Goal: Transaction & Acquisition: Purchase product/service

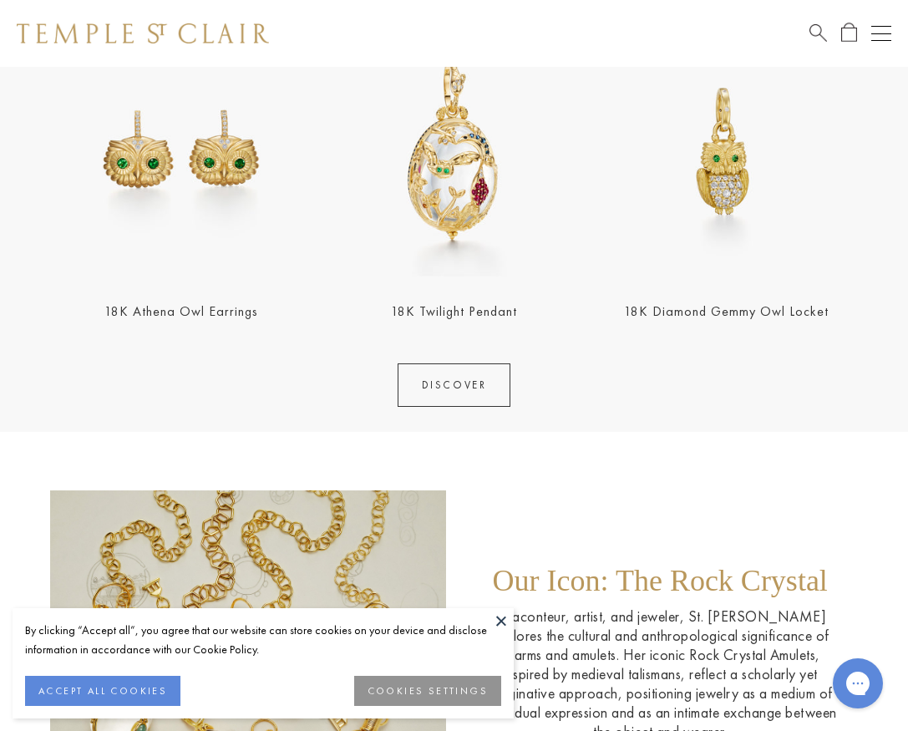
scroll to position [1817, 0]
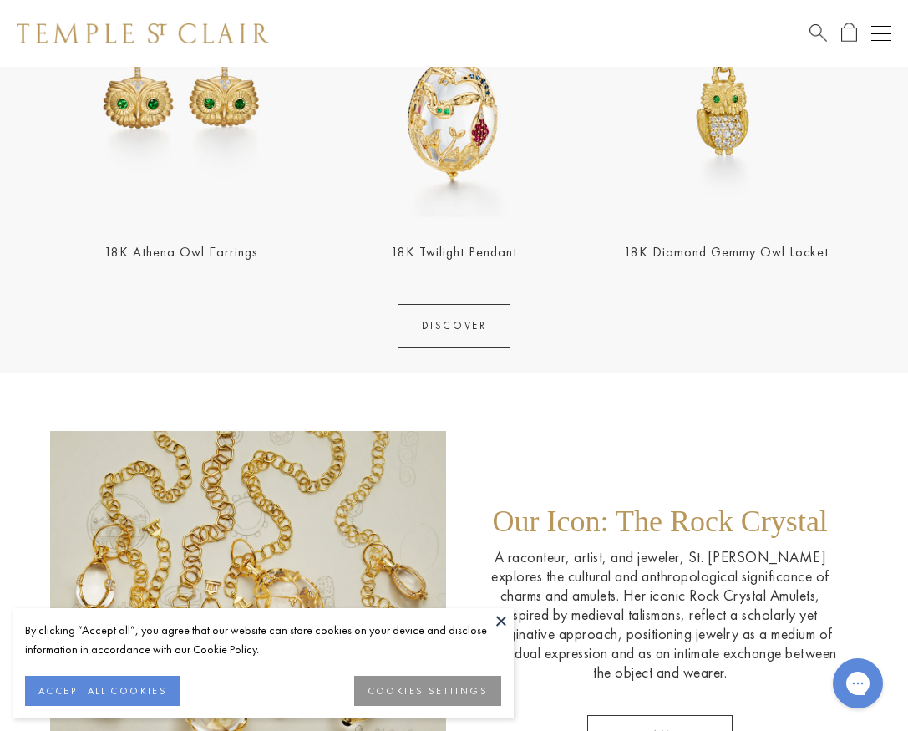
click at [295, 237] on div "18K Athena Owl Earrings" at bounding box center [181, 111] width 262 height 302
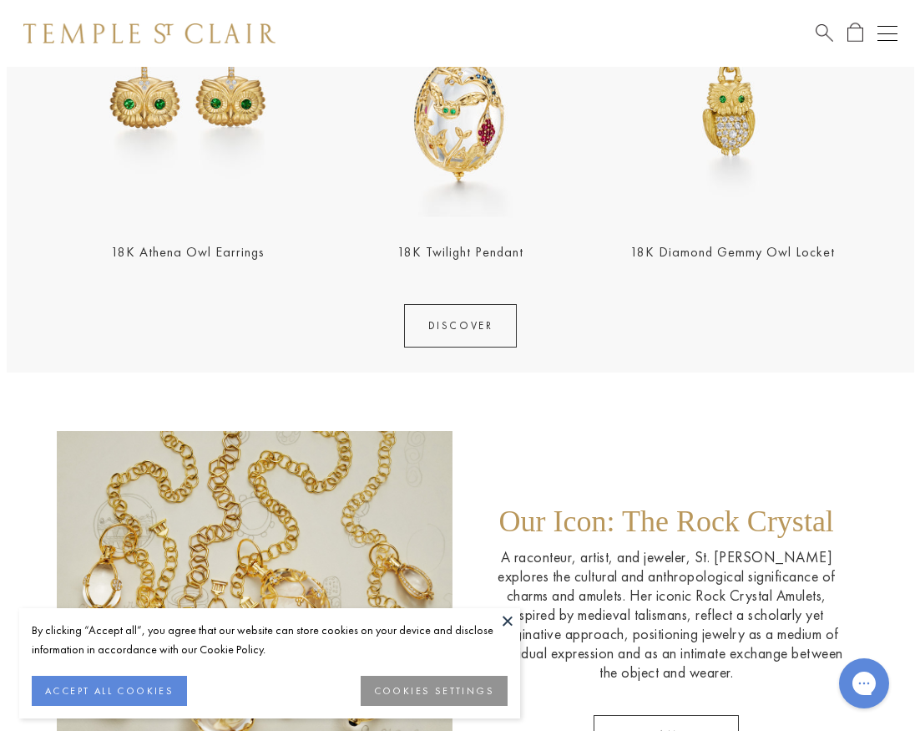
scroll to position [1821, 0]
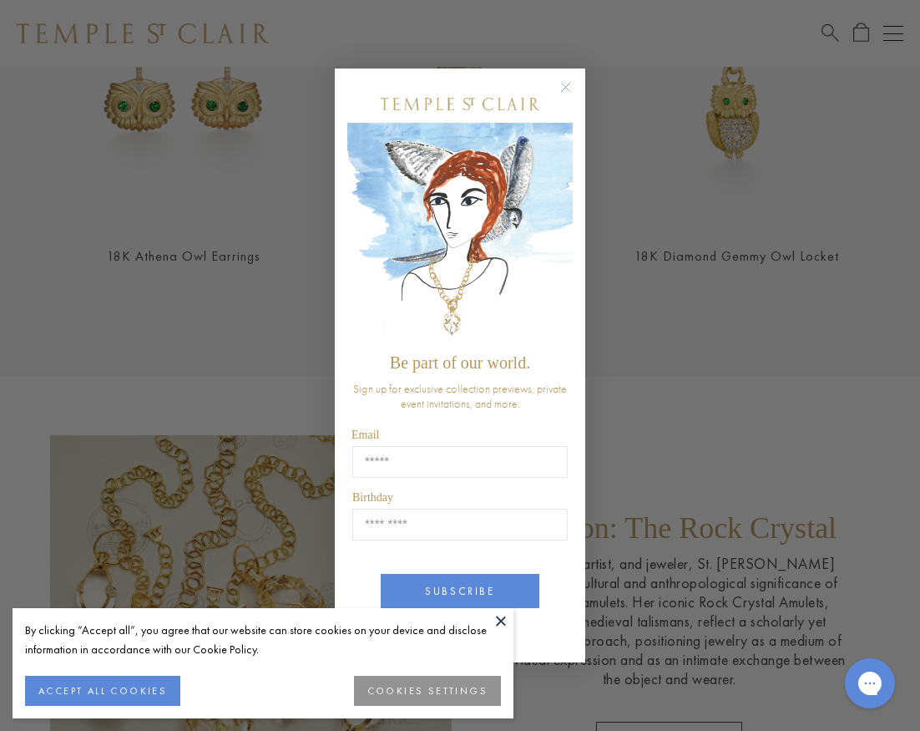
click at [449, 342] on img "POPUP Form" at bounding box center [460, 234] width 226 height 223
click at [238, 257] on div "Close dialog Be part of our world. Sign up for exclusive collection previews, p…" at bounding box center [460, 365] width 920 height 731
click at [570, 79] on circle "Close dialog" at bounding box center [566, 87] width 20 height 20
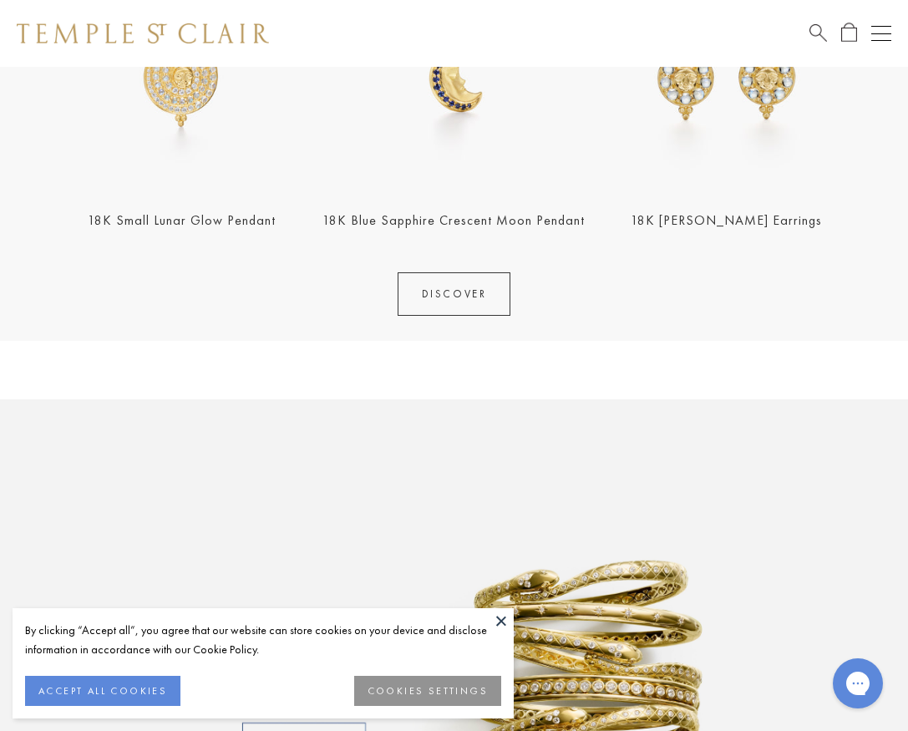
scroll to position [623, 0]
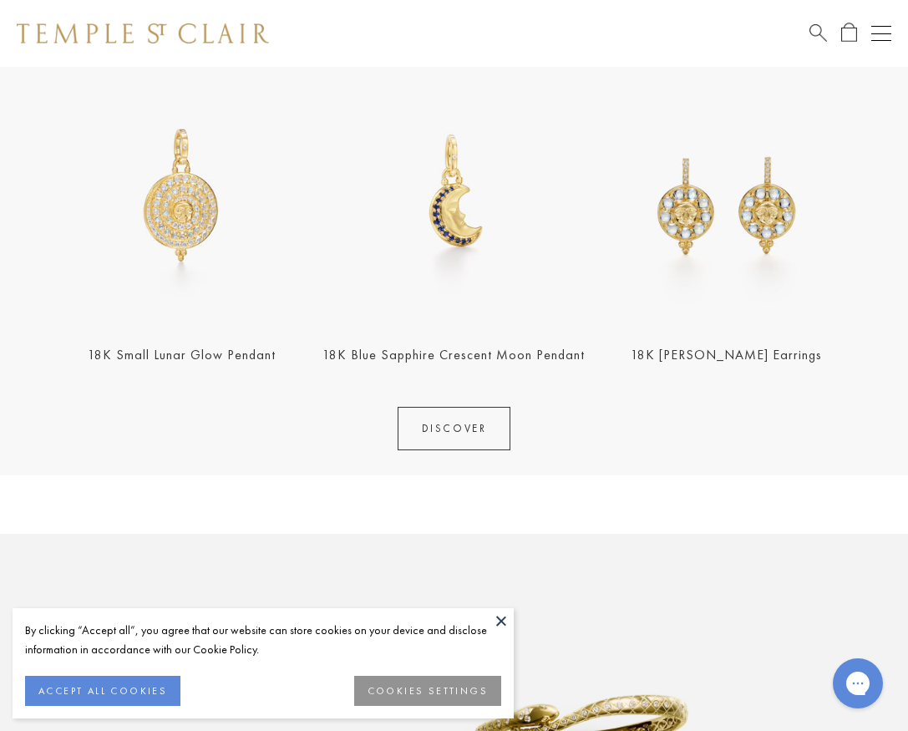
click at [227, 246] on img at bounding box center [181, 194] width 262 height 262
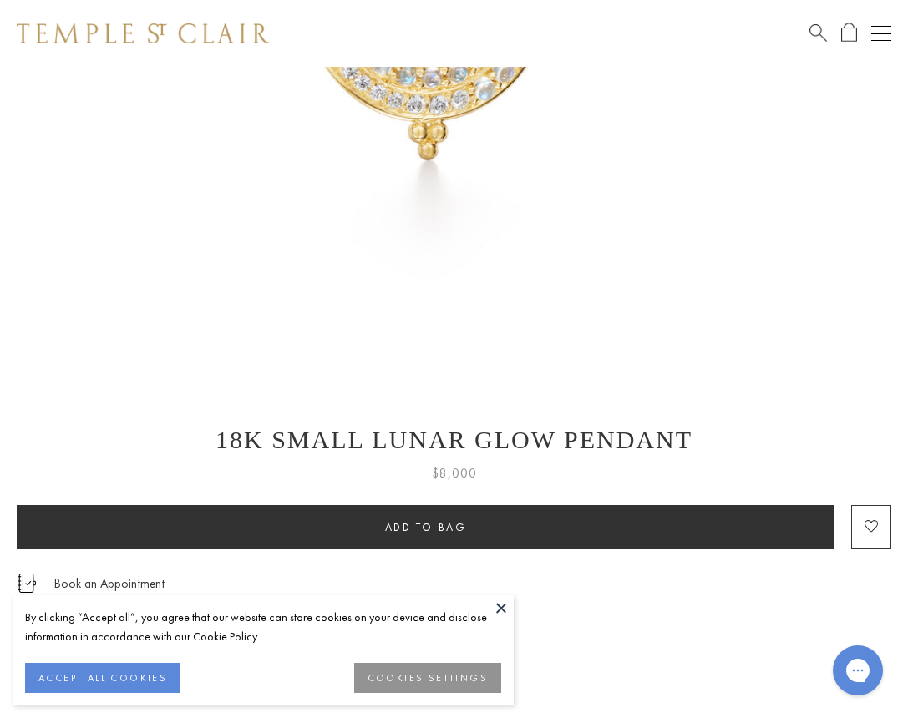
scroll to position [916, 0]
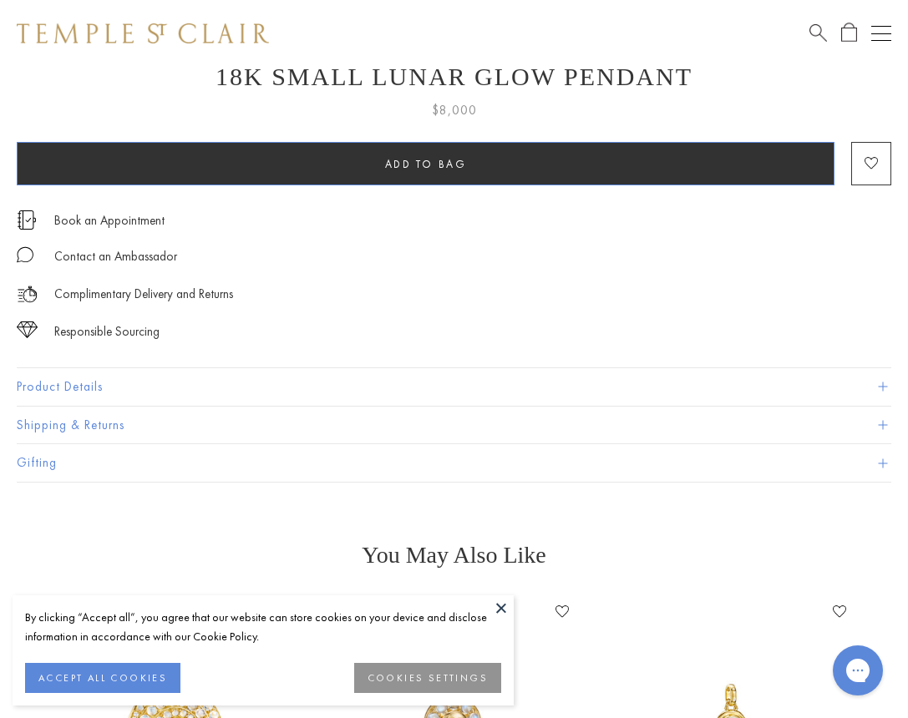
click at [387, 162] on span "Add to bag" at bounding box center [426, 164] width 82 height 14
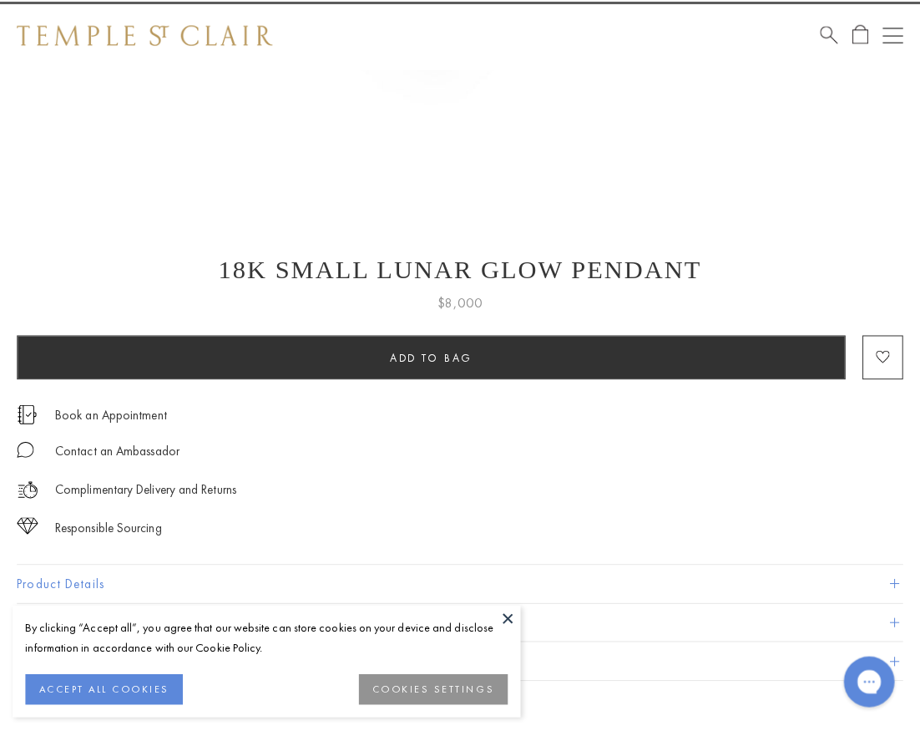
scroll to position [175, 0]
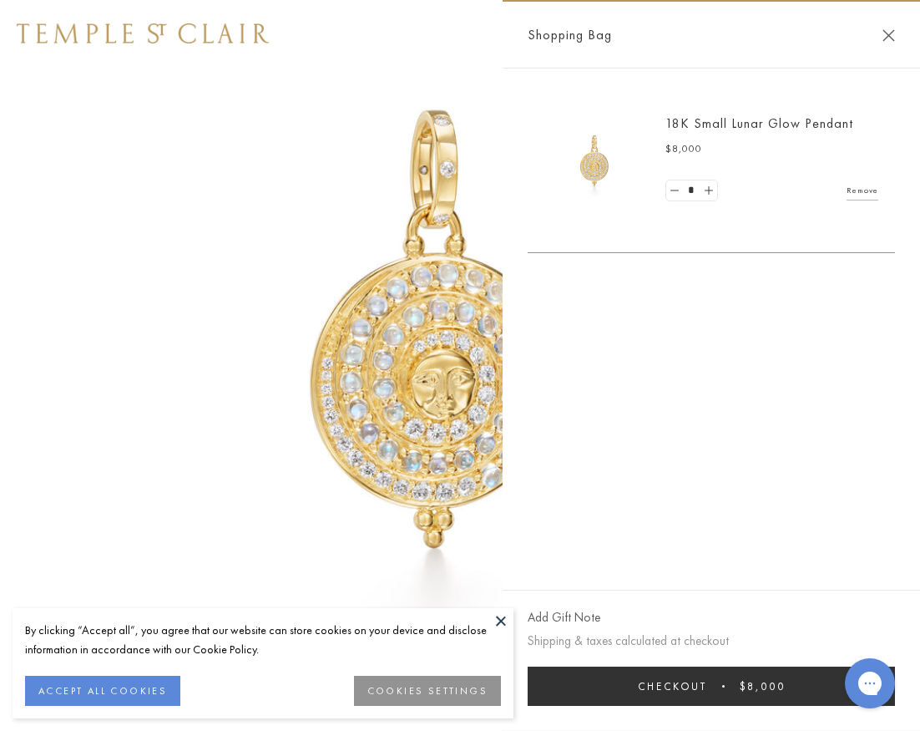
click at [697, 683] on span "Checkout" at bounding box center [672, 686] width 69 height 14
